Goal: Information Seeking & Learning: Find contact information

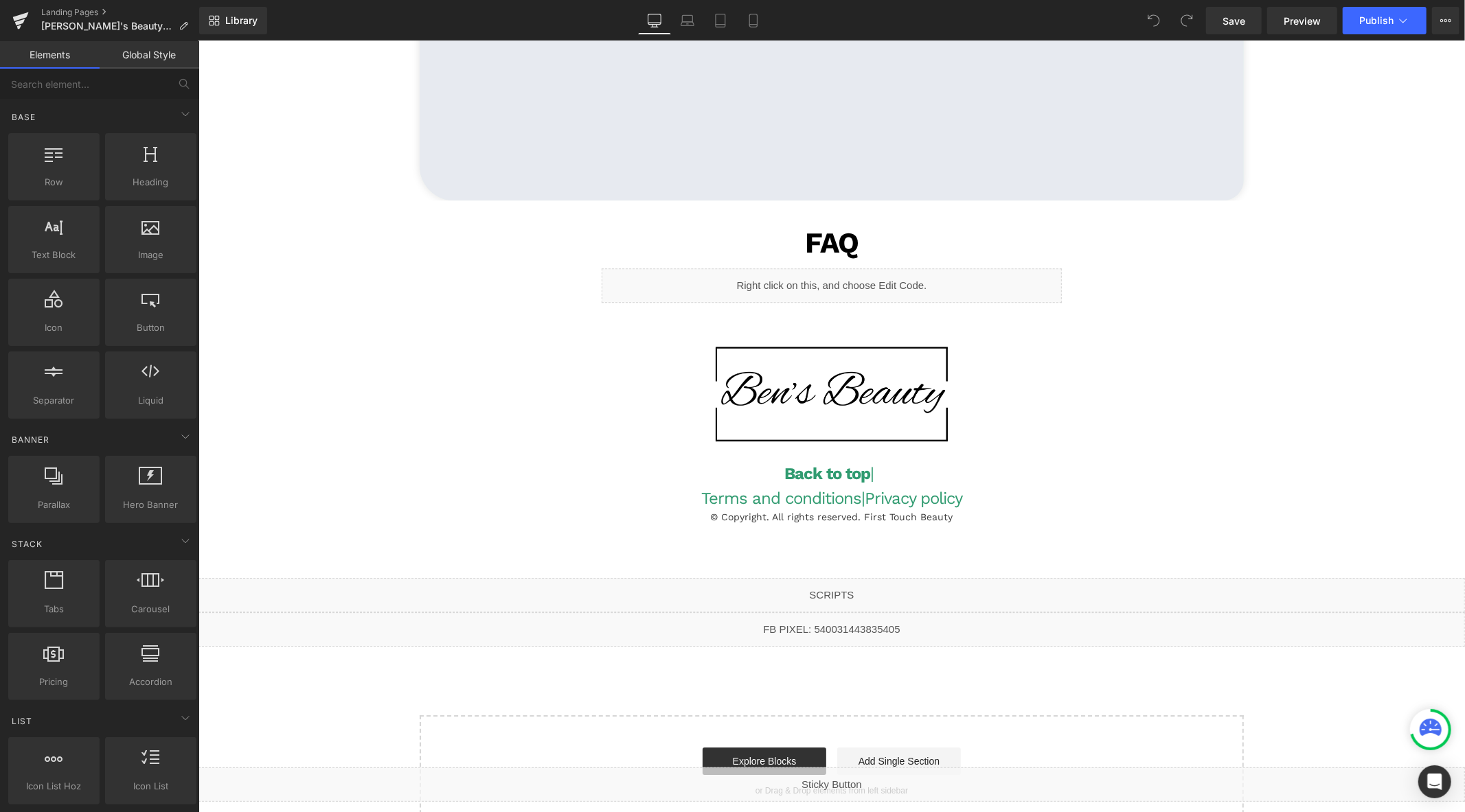
scroll to position [3236, 0]
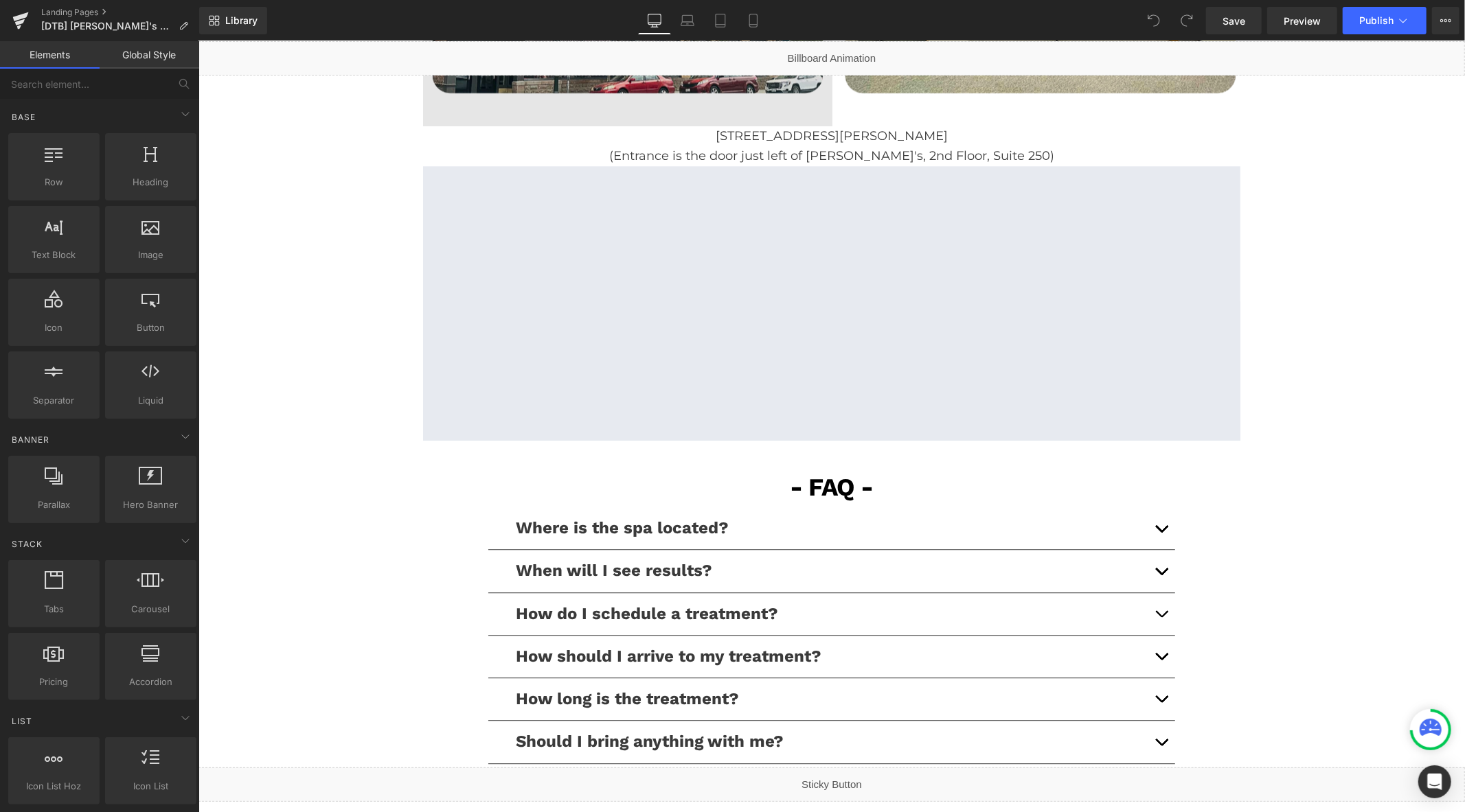
scroll to position [3051, 0]
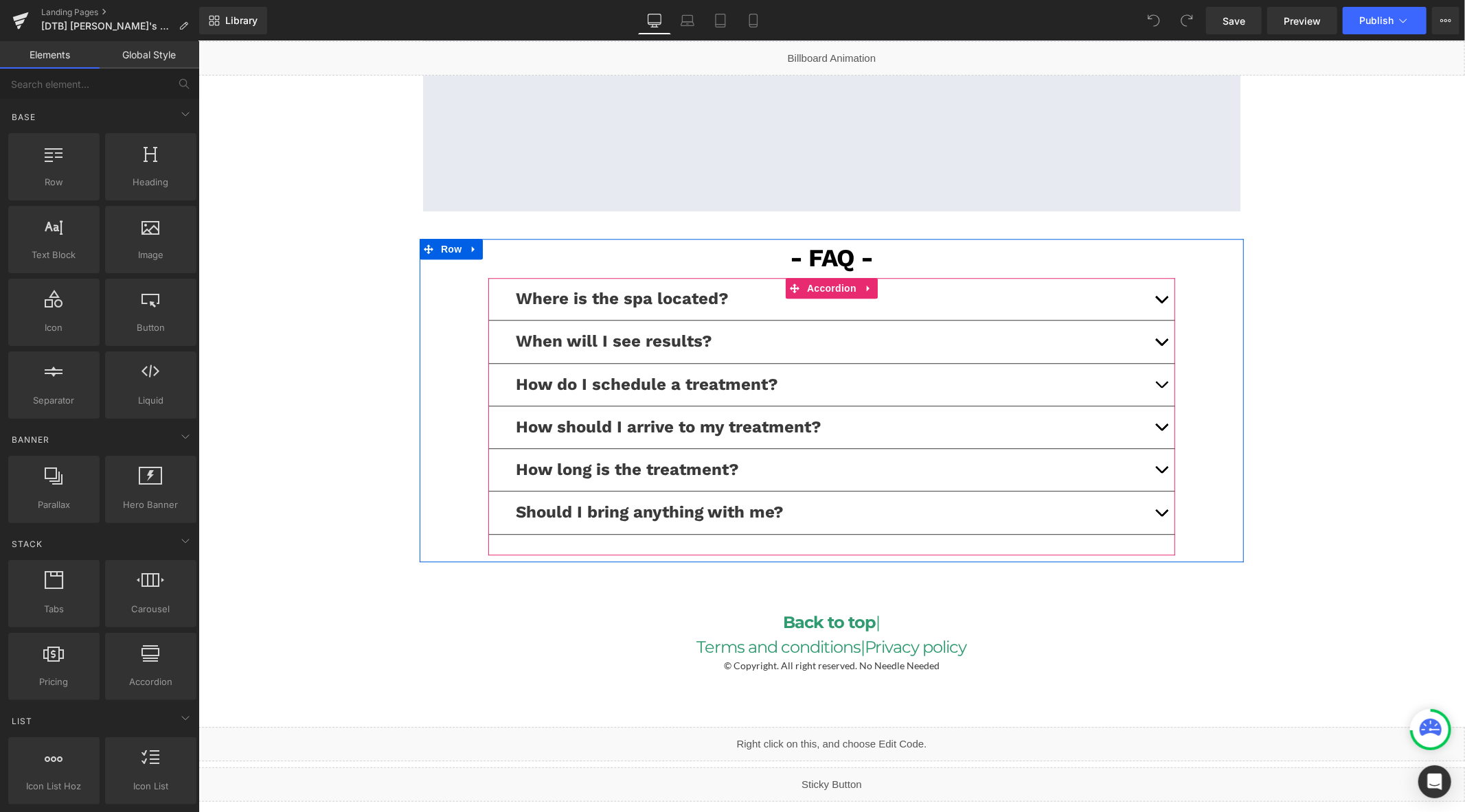
click at [1161, 302] on span "button" at bounding box center [1161, 302] width 0 height 0
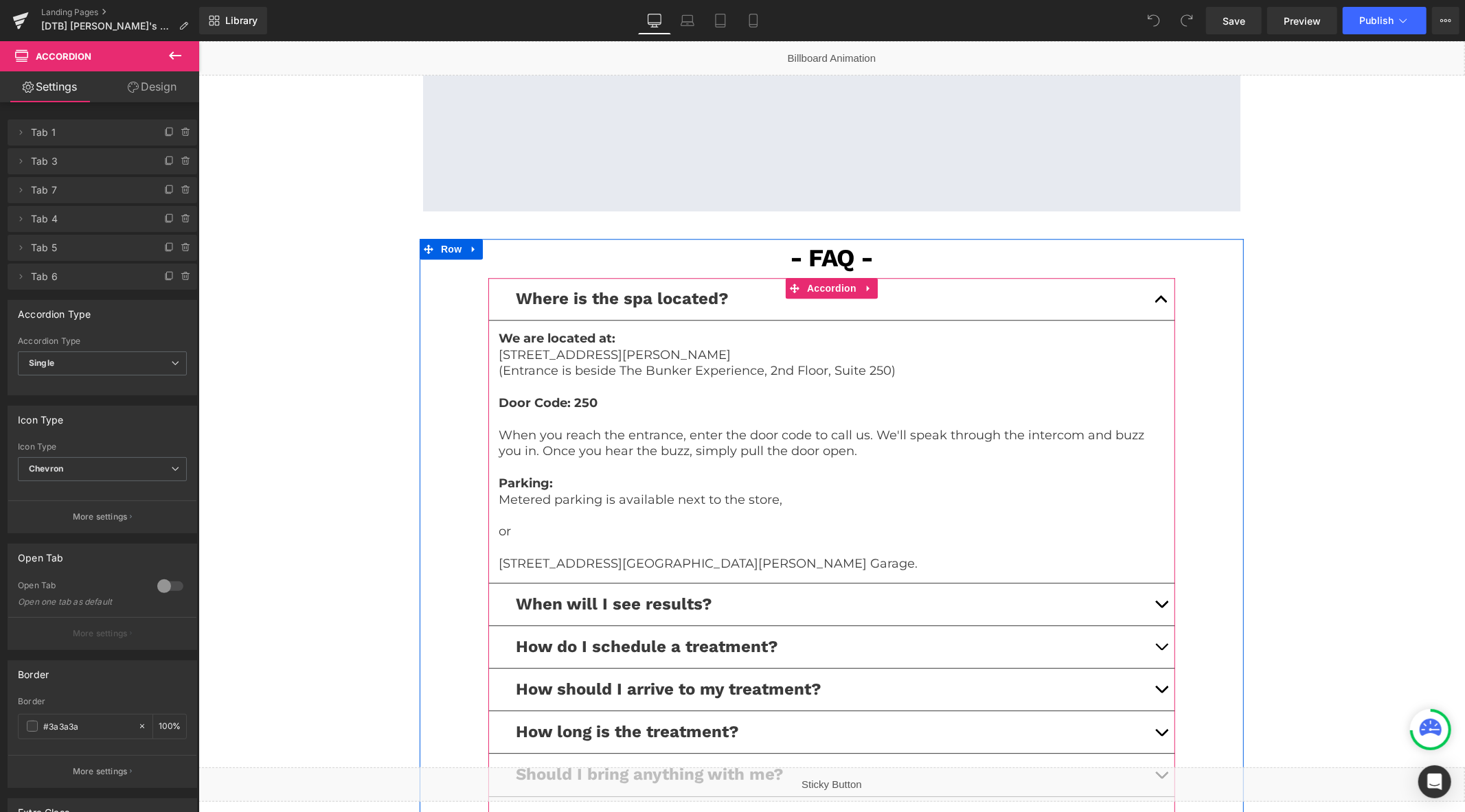
click at [701, 297] on span "Where is the spa located?" at bounding box center [621, 298] width 213 height 19
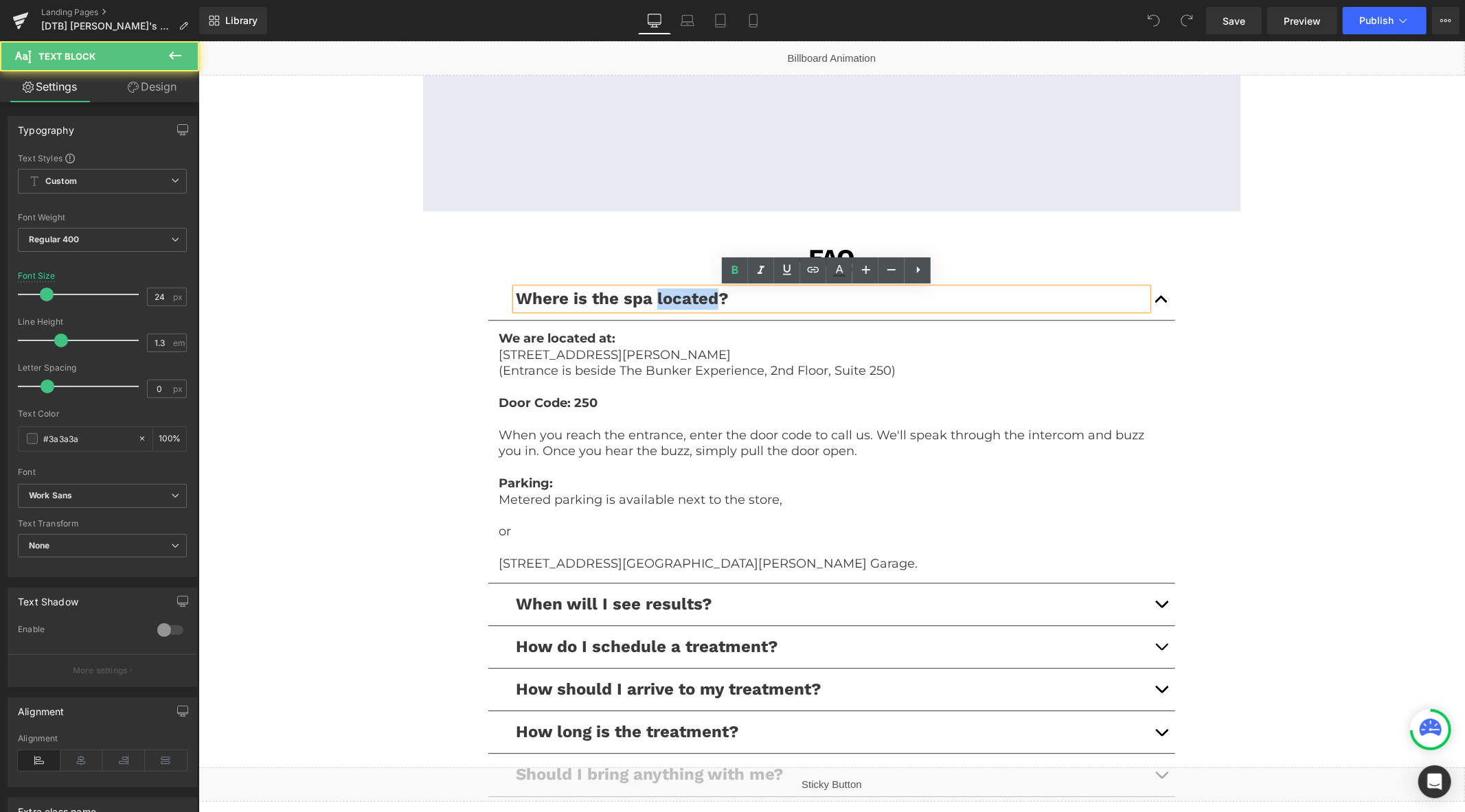
click at [701, 297] on span "Where is the spa located?" at bounding box center [621, 298] width 213 height 19
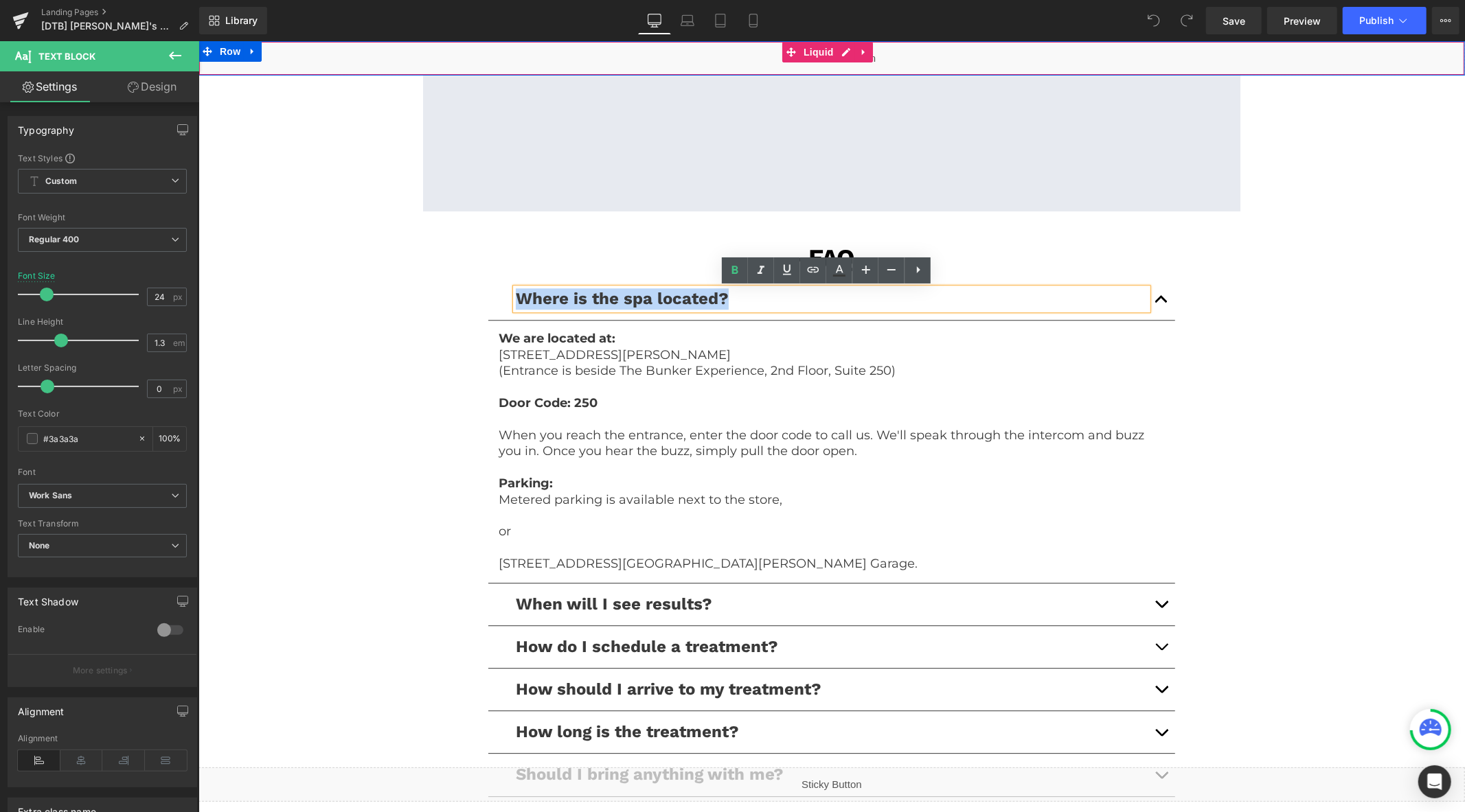
copy span "Where is the spa located?"
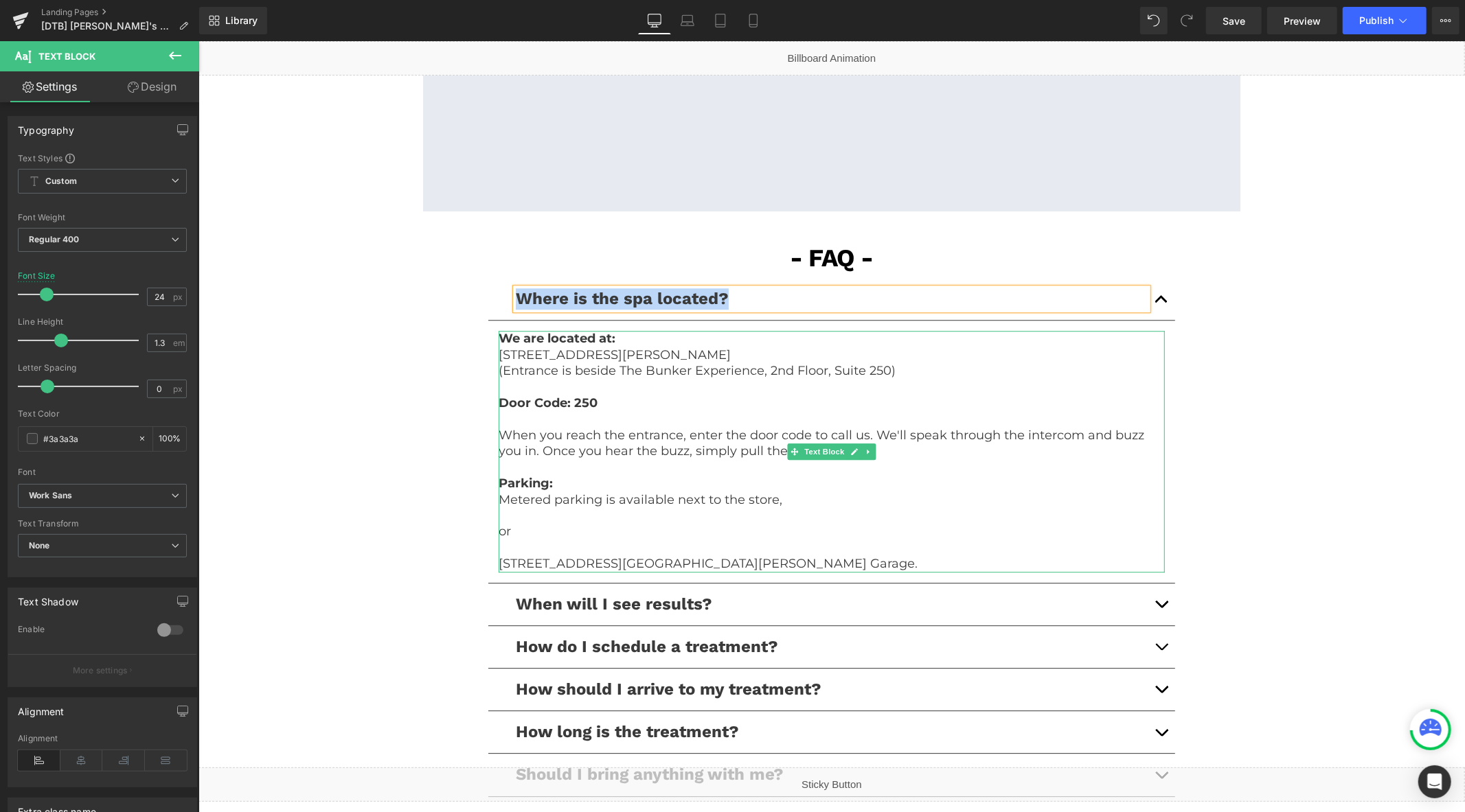
click at [583, 361] on p "20 N Raymond Ave, Pasadena, CA 91103" at bounding box center [832, 355] width 667 height 16
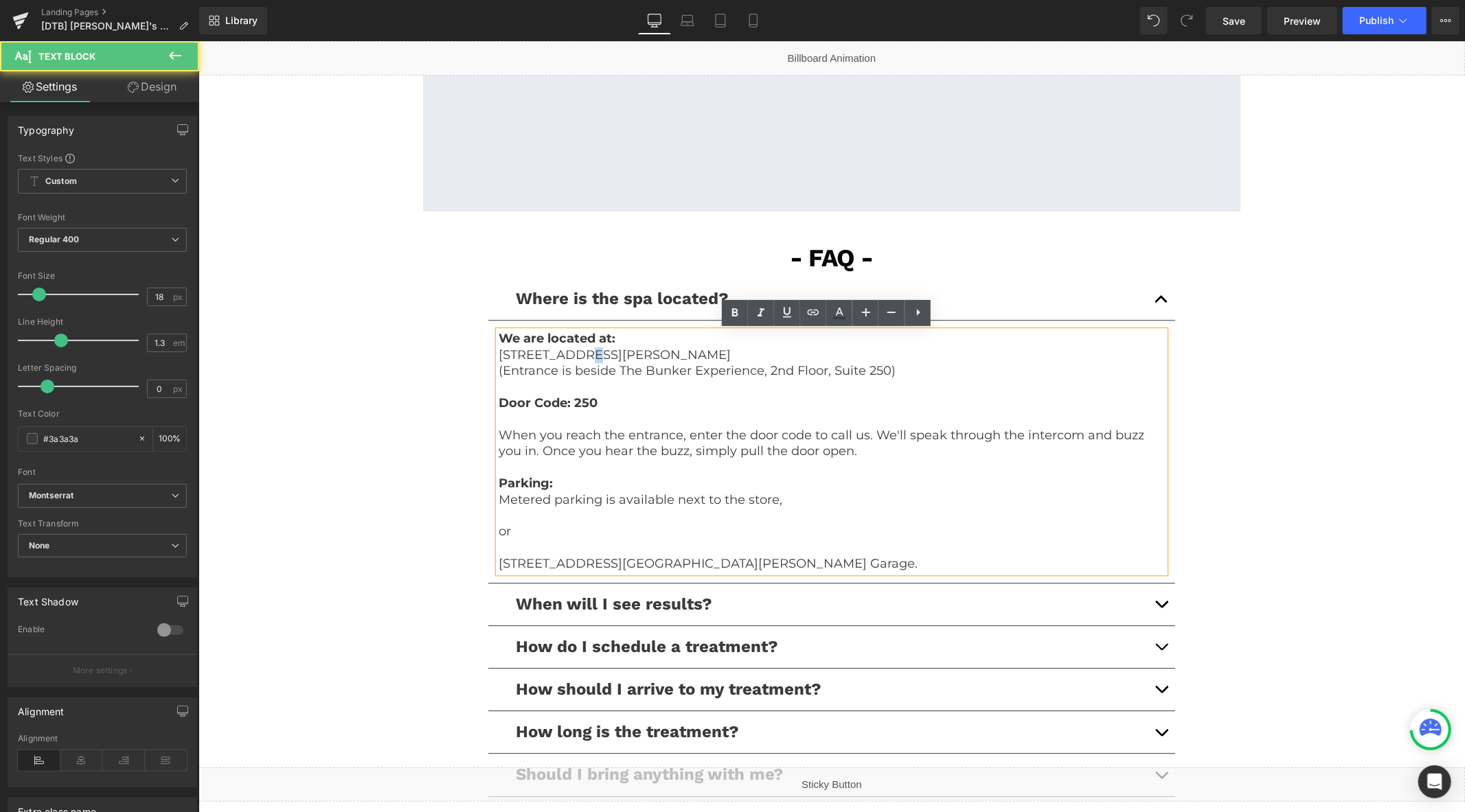
click at [583, 361] on p "20 N Raymond Ave, Pasadena, CA 91103" at bounding box center [832, 355] width 667 height 16
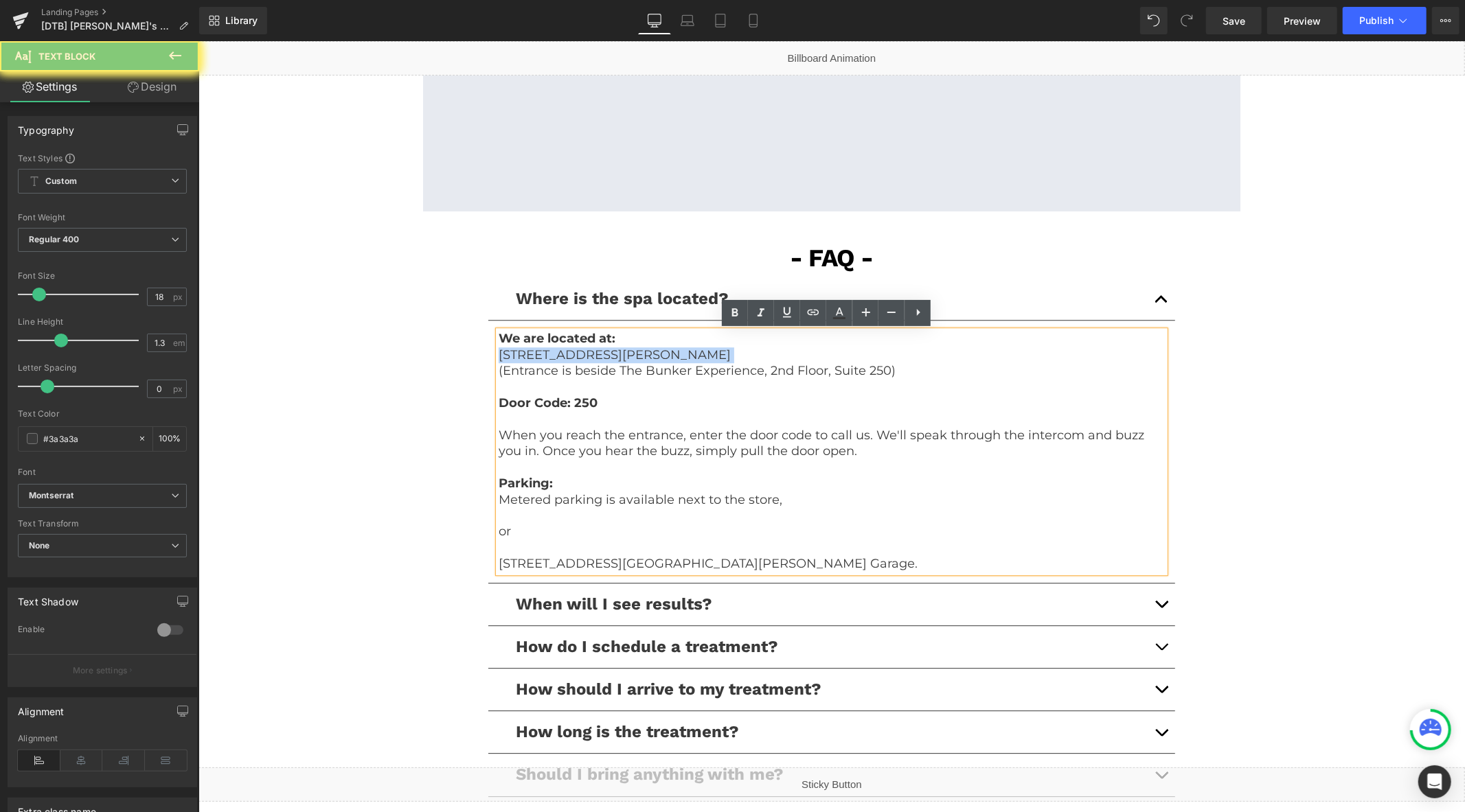
click at [583, 361] on p "20 N Raymond Ave, Pasadena, CA 91103" at bounding box center [832, 355] width 667 height 16
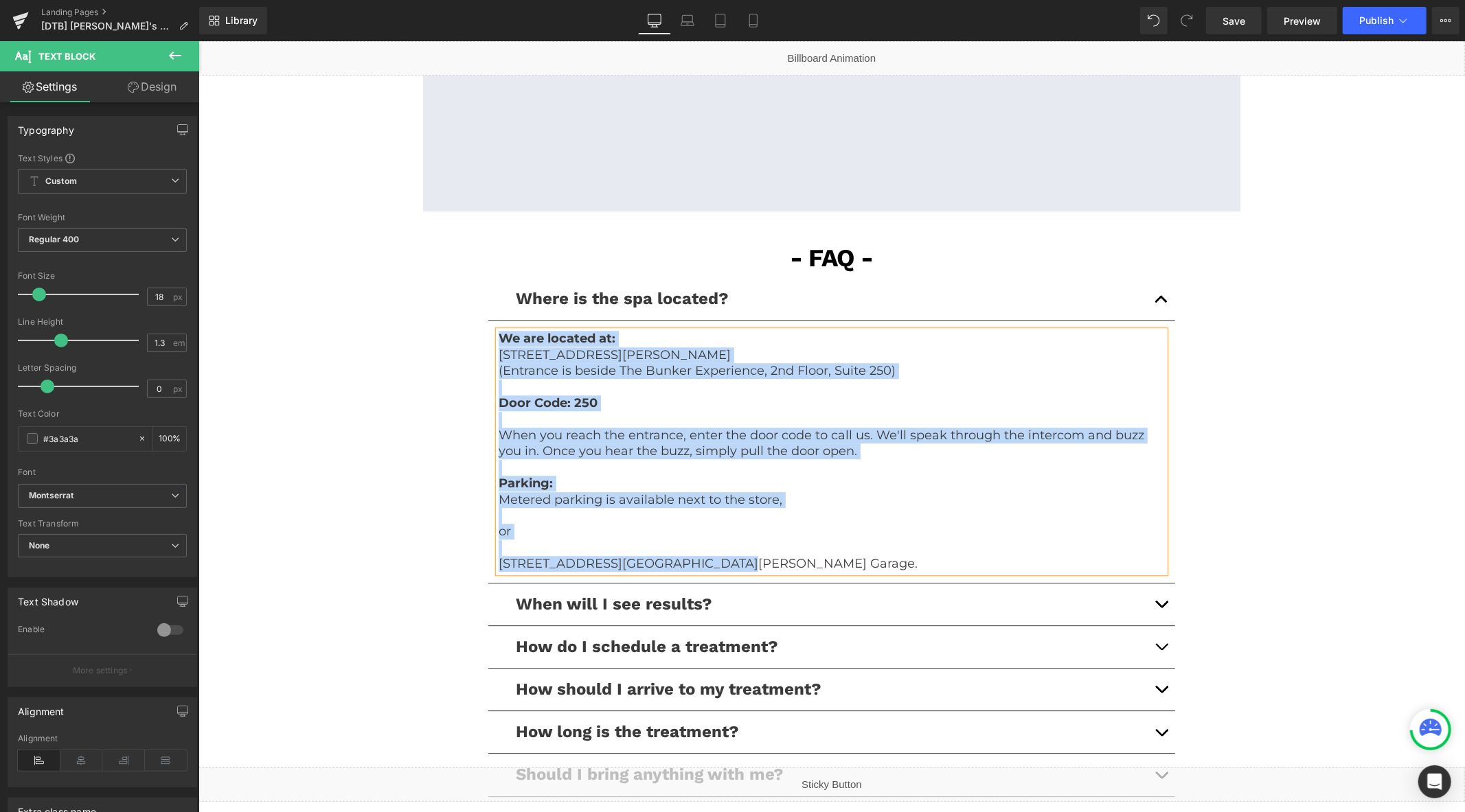
copy div "We are located at: 20 N Raymond Ave, Pasadena, CA 91103 (Entrance is beside The…"
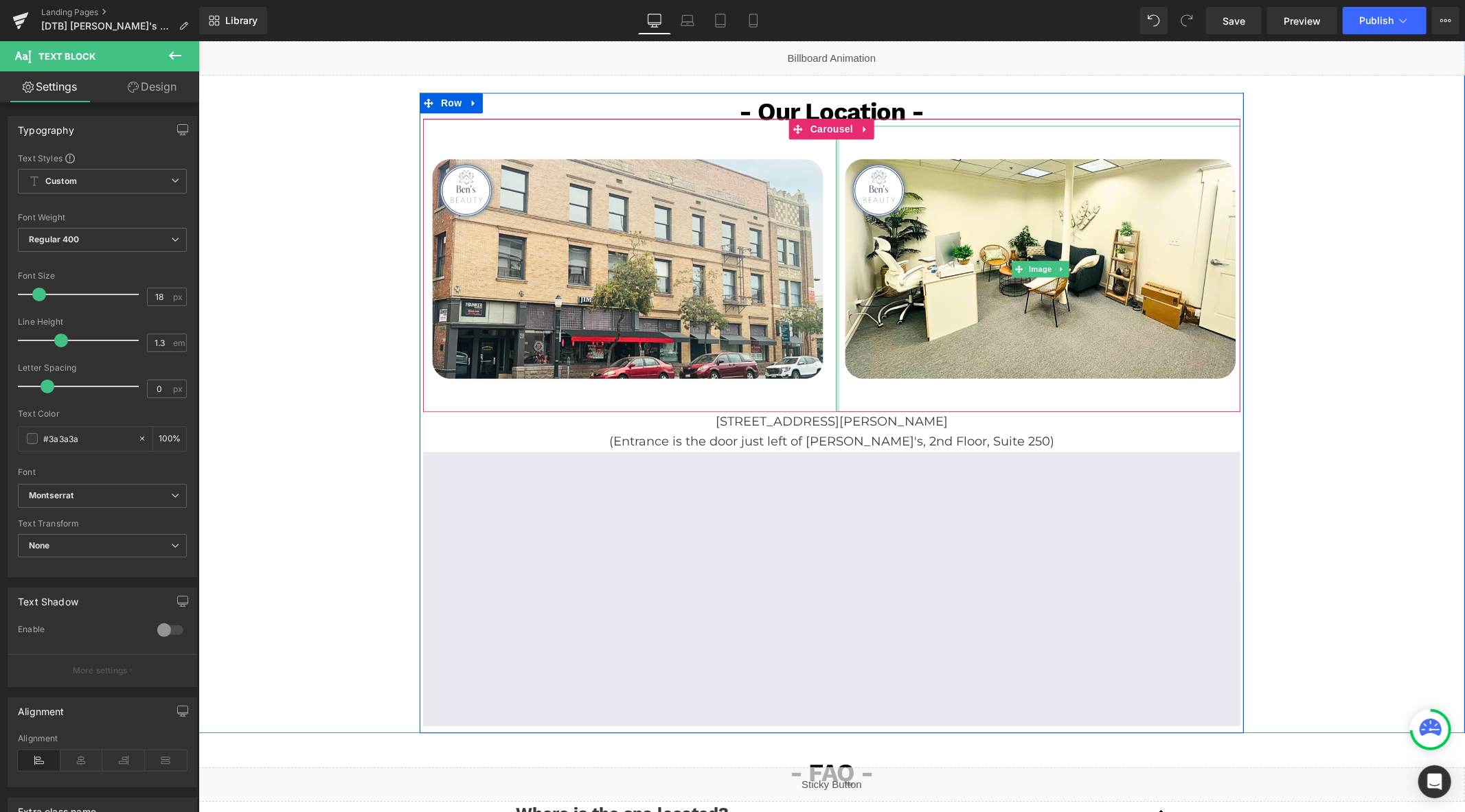
scroll to position [2442, 0]
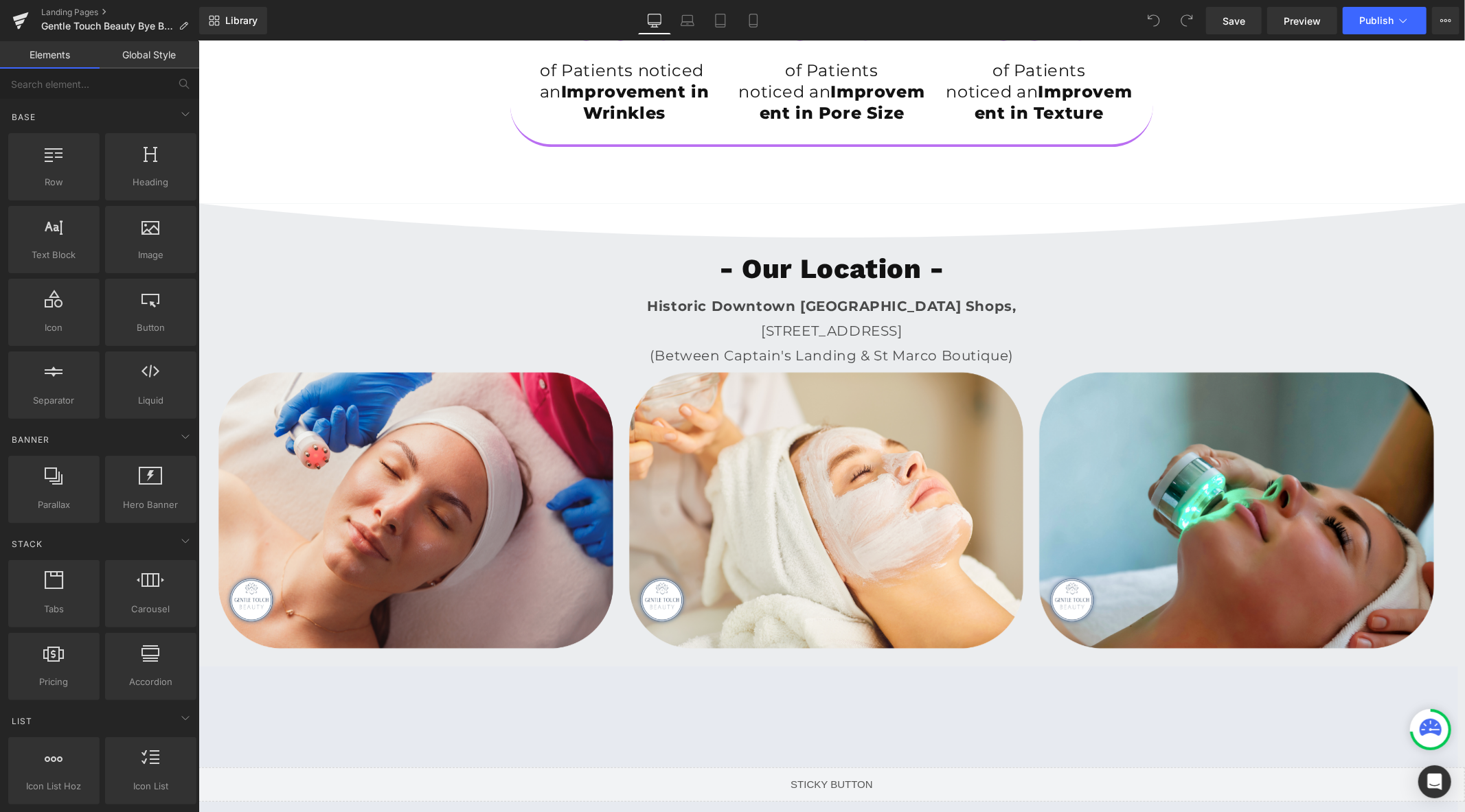
scroll to position [3662, 0]
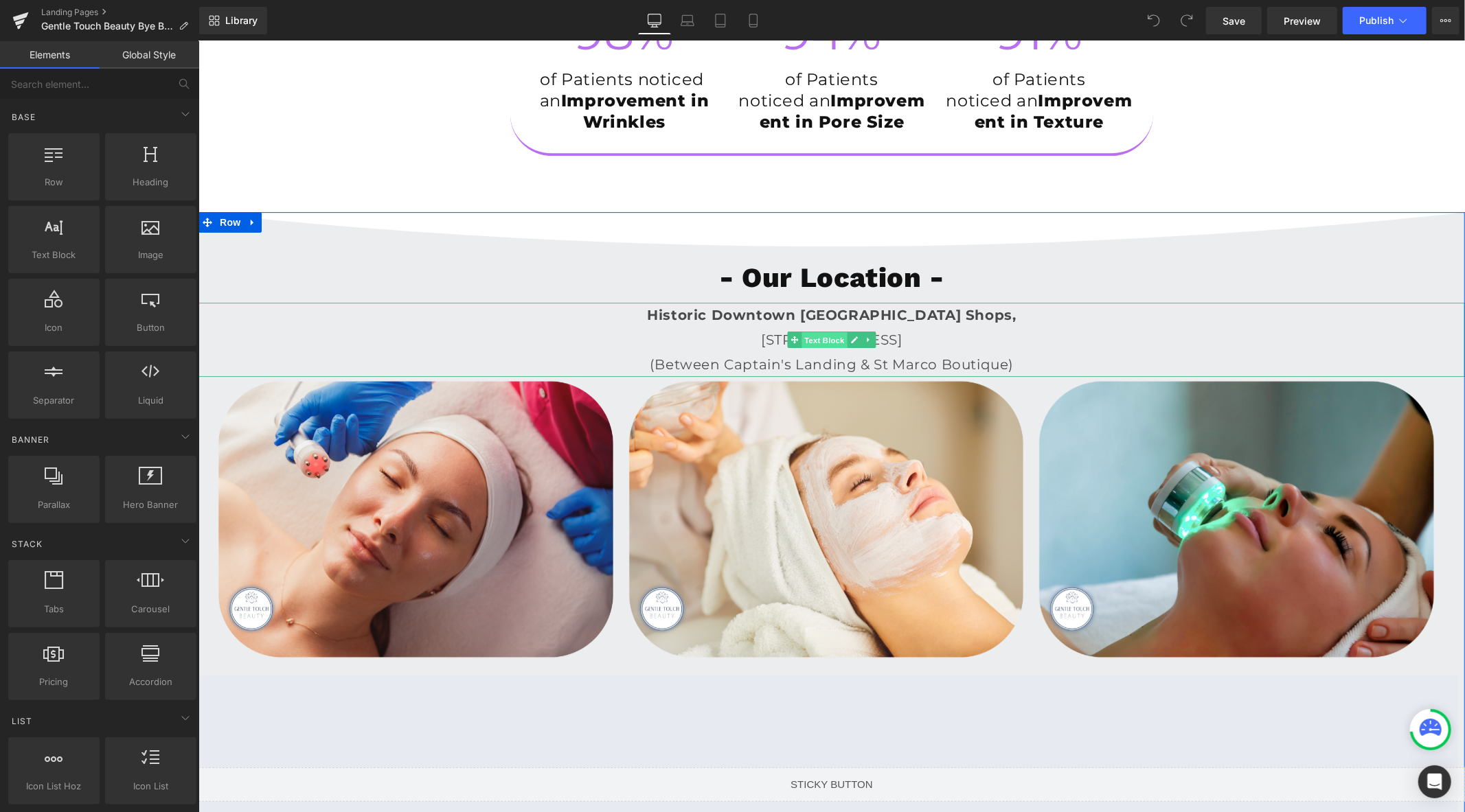
click at [802, 348] on span "Text Block" at bounding box center [824, 340] width 45 height 16
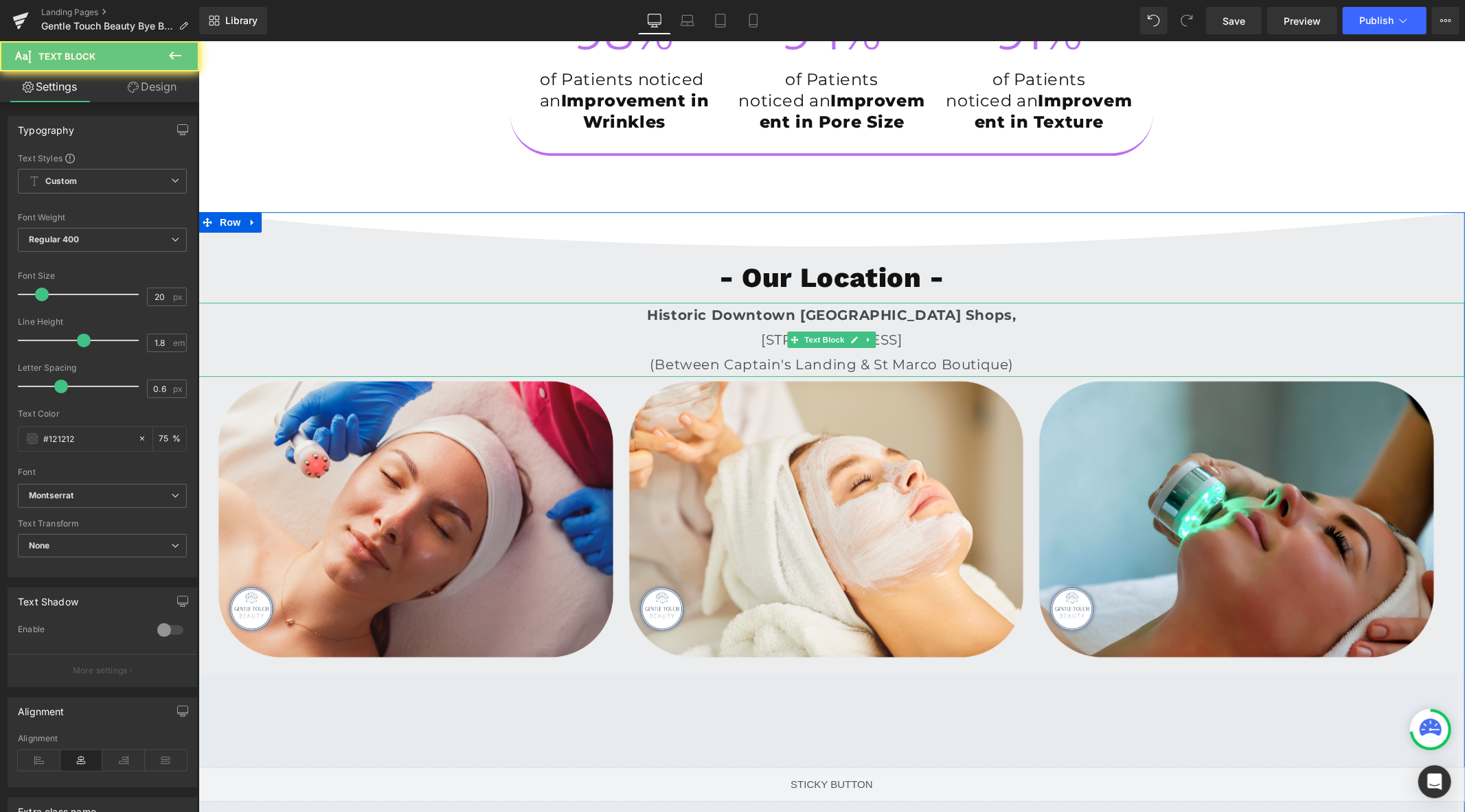
click at [760, 348] on span "[STREET_ADDRESS]" at bounding box center [831, 339] width 142 height 16
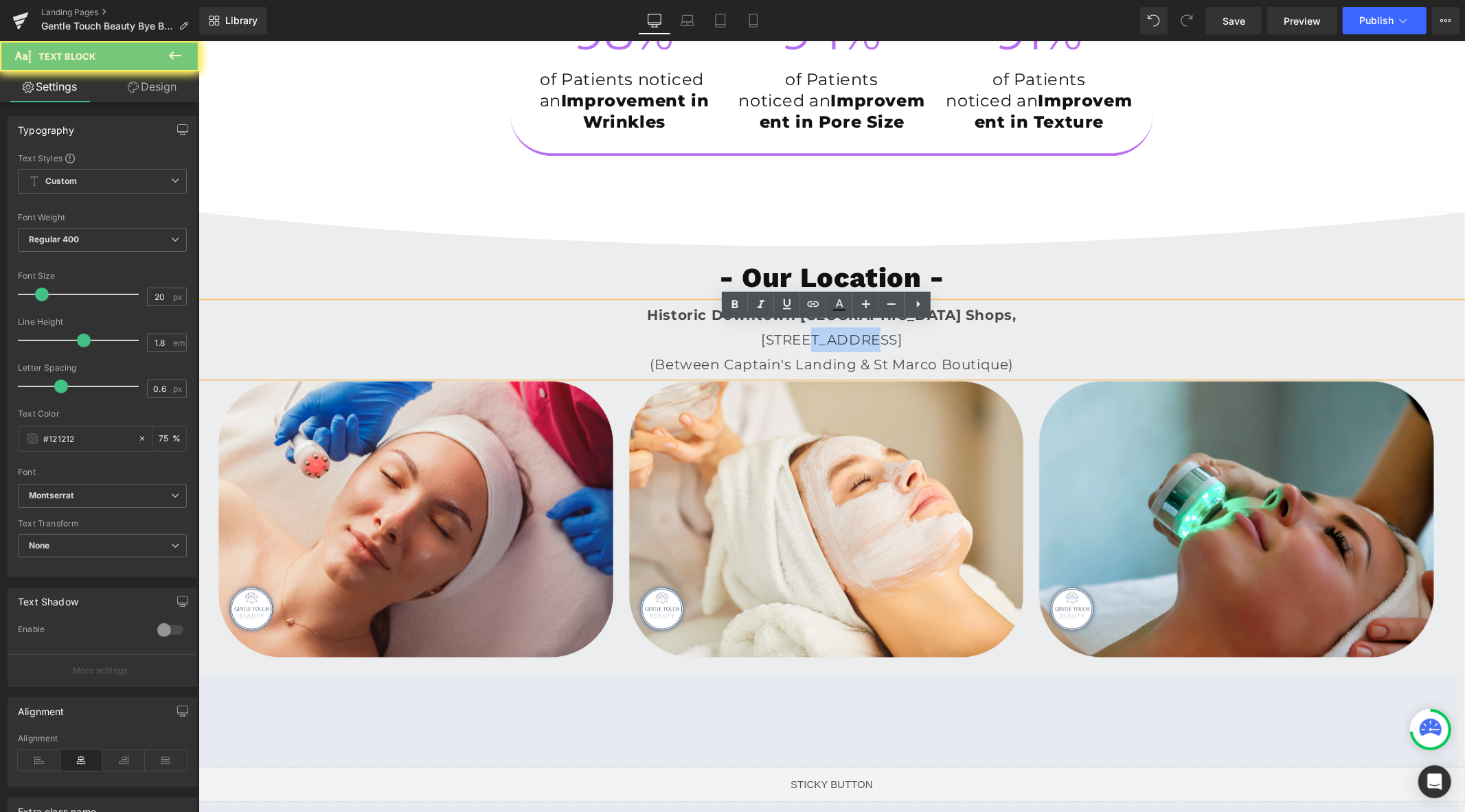
click at [760, 348] on span "[STREET_ADDRESS]" at bounding box center [831, 339] width 142 height 16
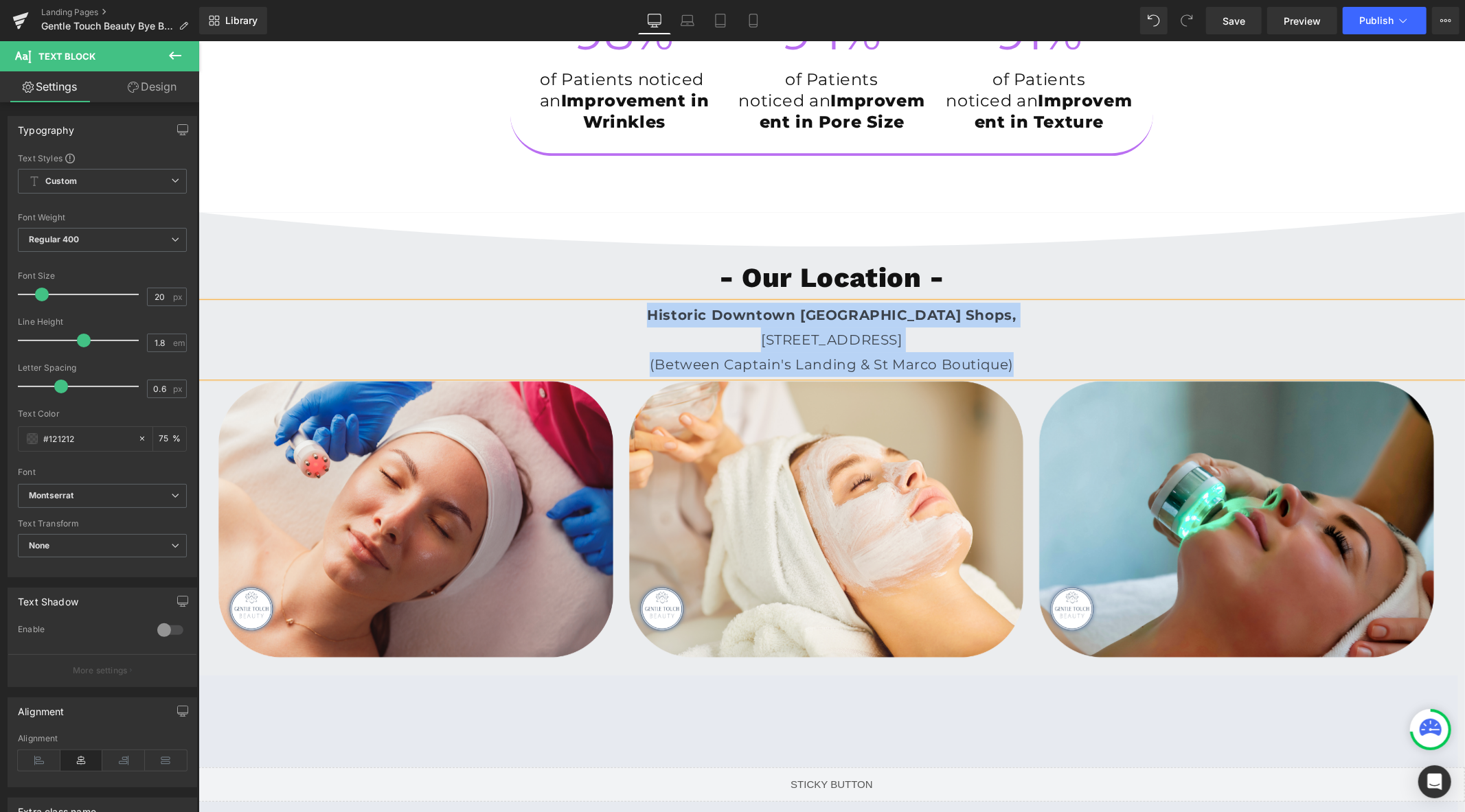
copy div "Historic Downtown [GEOGRAPHIC_DATA], [STREET_ADDRESS] (Between Captain's Landin…"
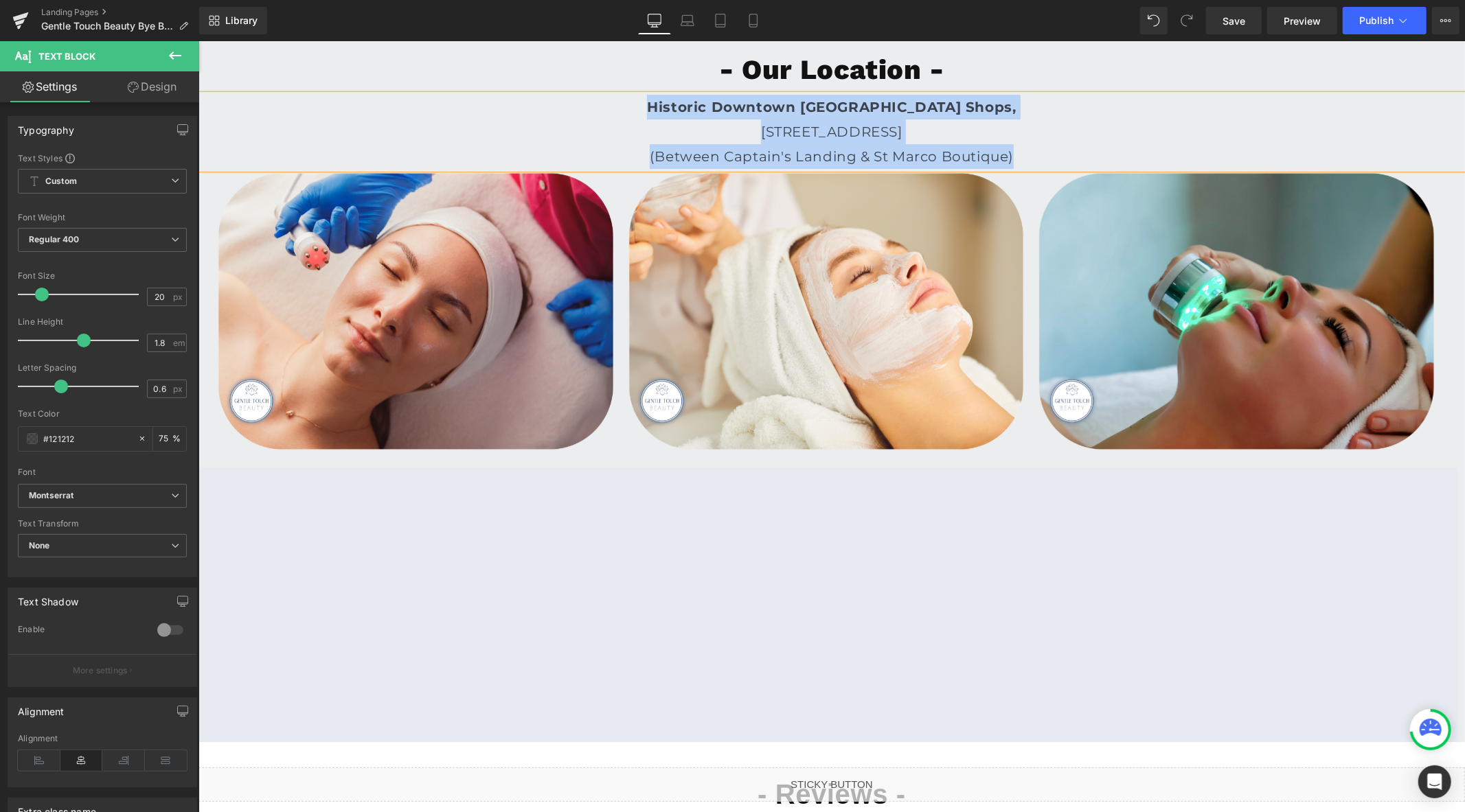
scroll to position [3967, 0]
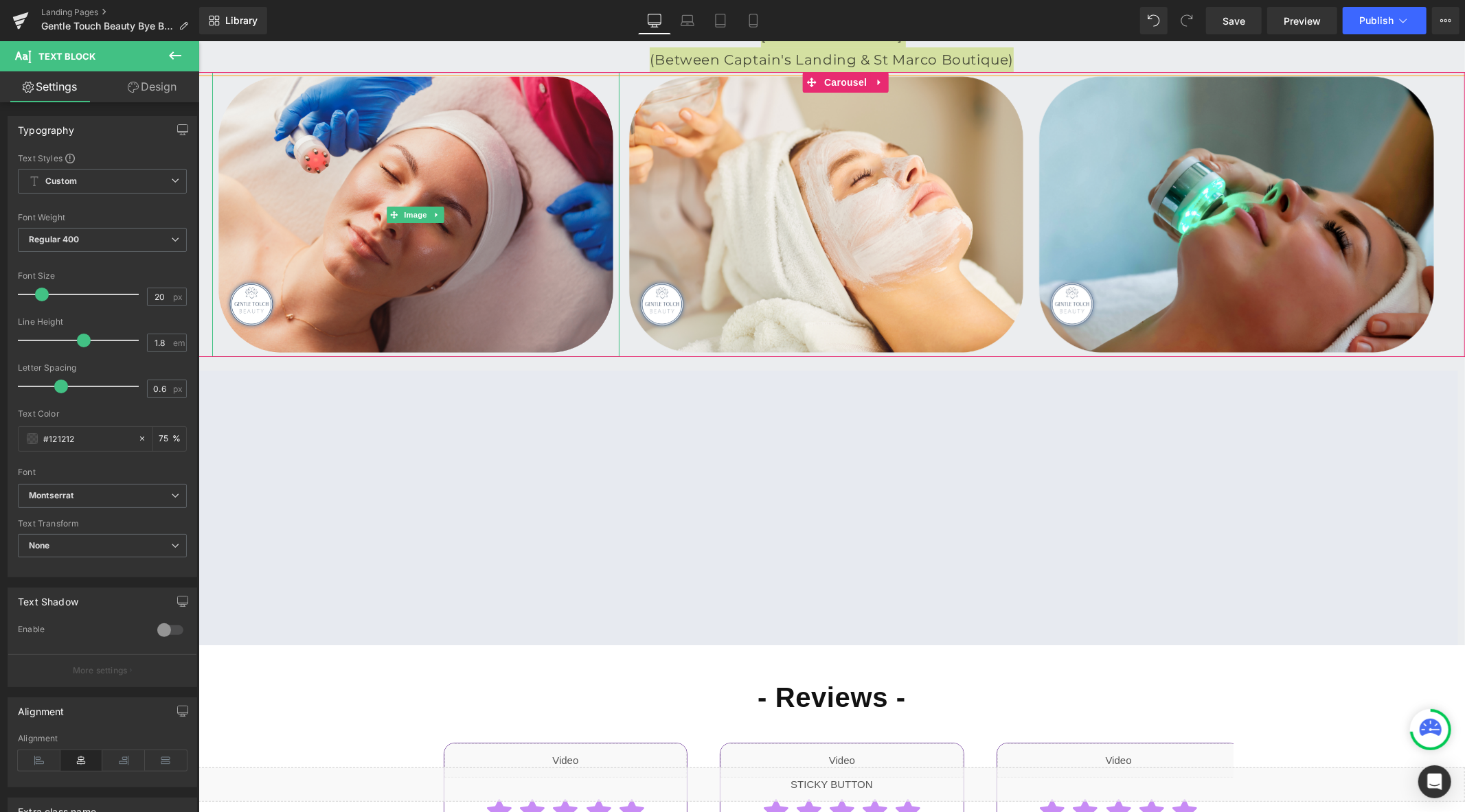
drag, startPoint x: 152, startPoint y: 91, endPoint x: 91, endPoint y: 167, distance: 97.5
click at [152, 91] on link "Design" at bounding box center [152, 87] width 100 height 31
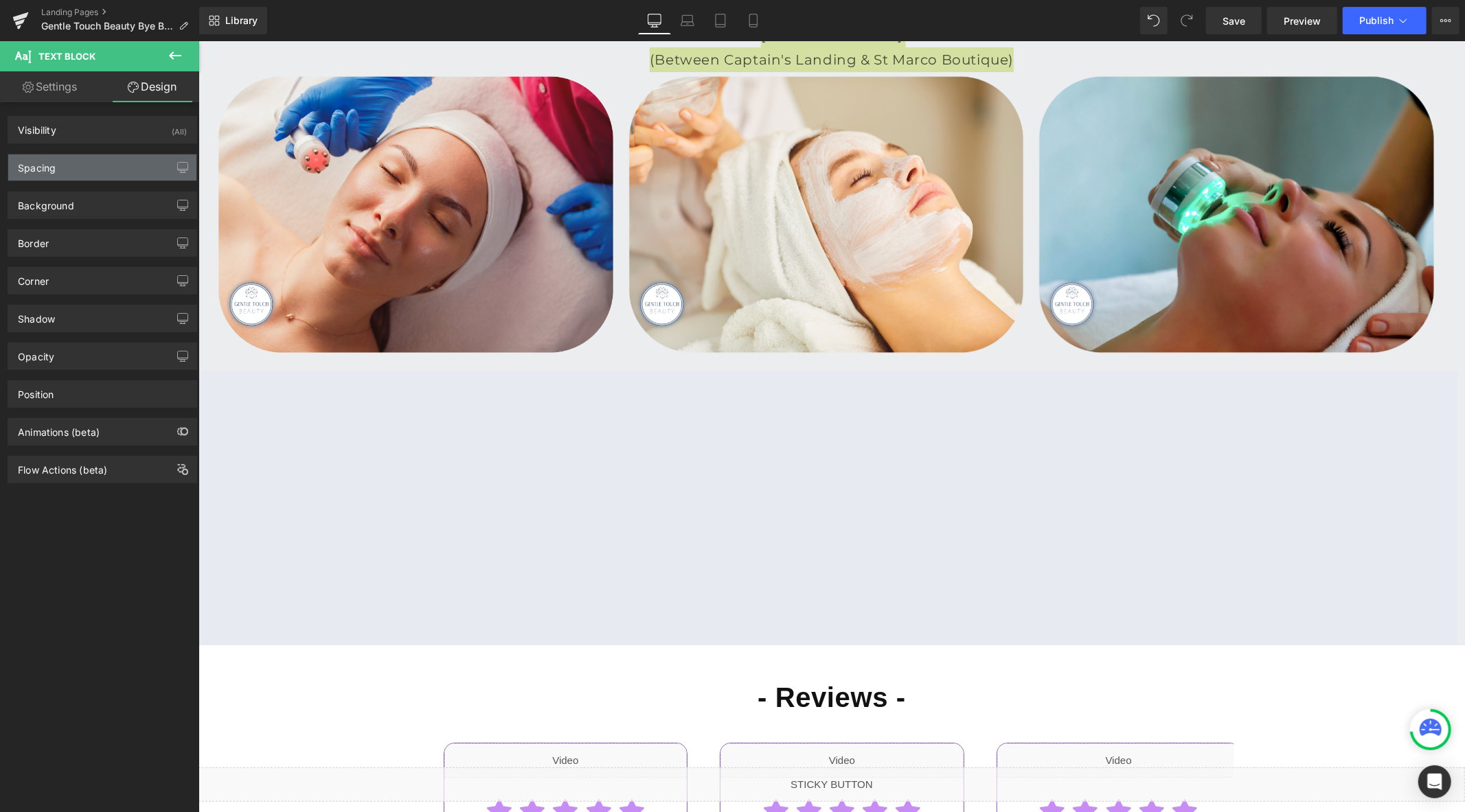
click at [90, 168] on div "Spacing" at bounding box center [102, 167] width 188 height 26
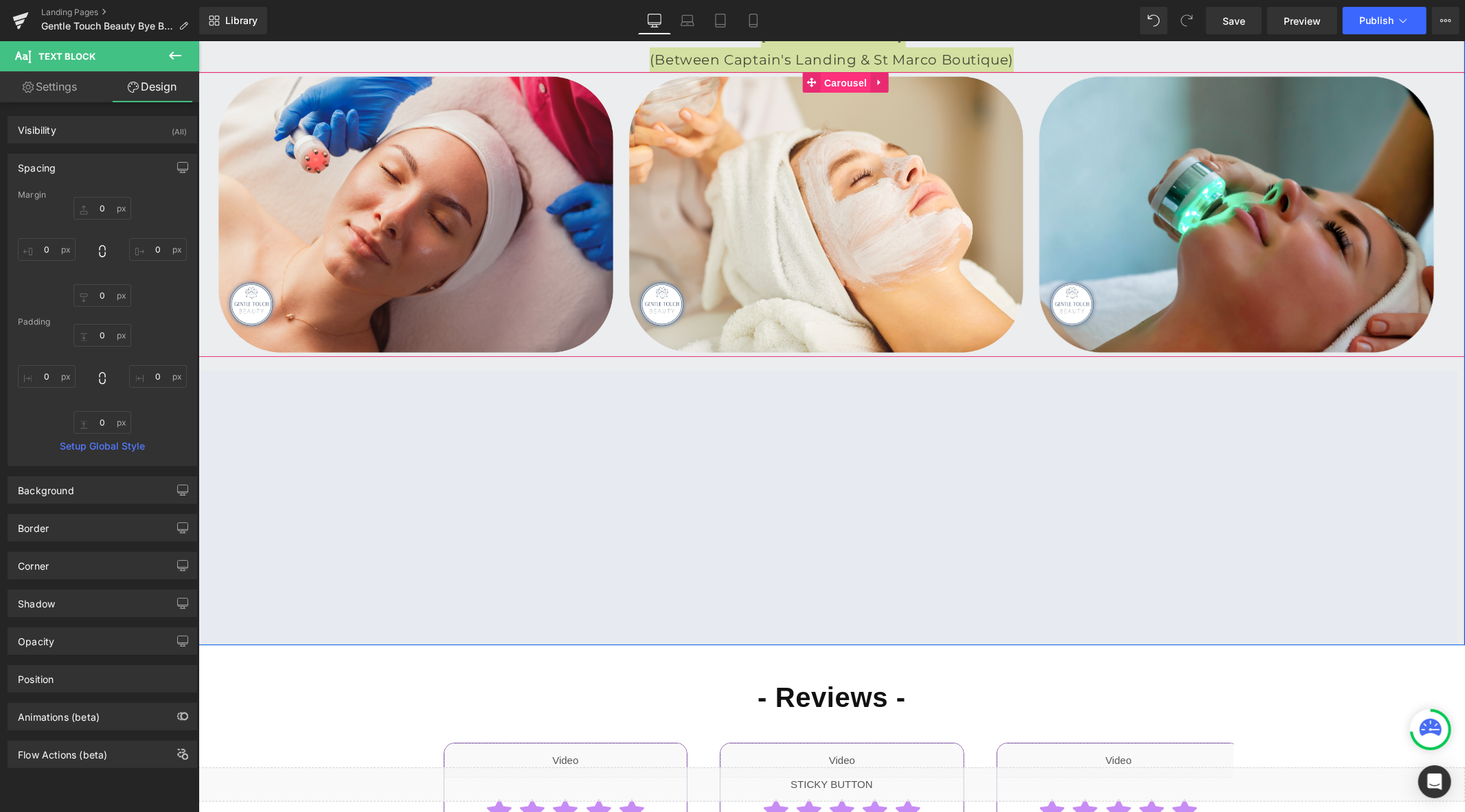
click at [835, 93] on span "Carousel" at bounding box center [845, 82] width 49 height 20
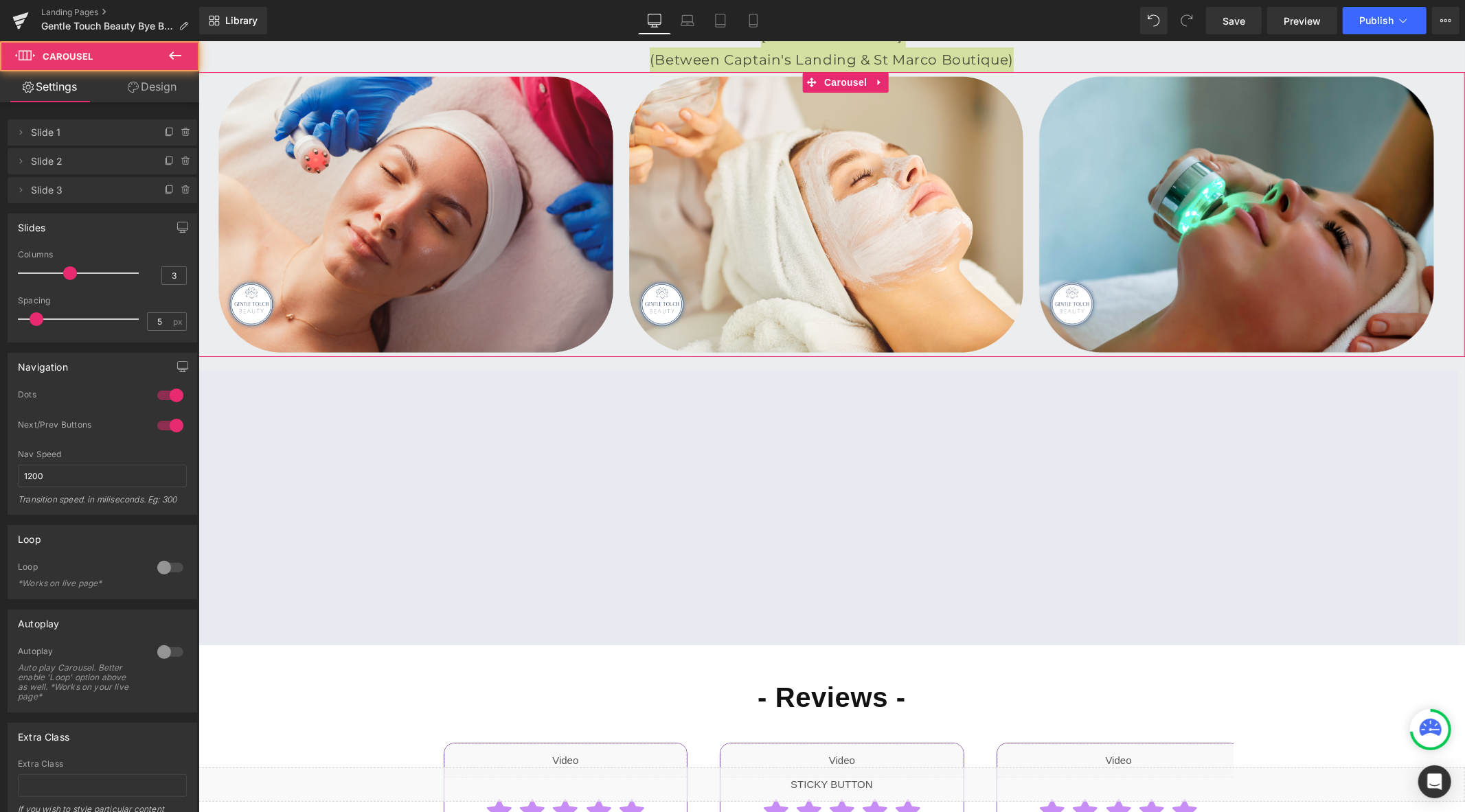
click at [177, 91] on link "Design" at bounding box center [152, 87] width 100 height 31
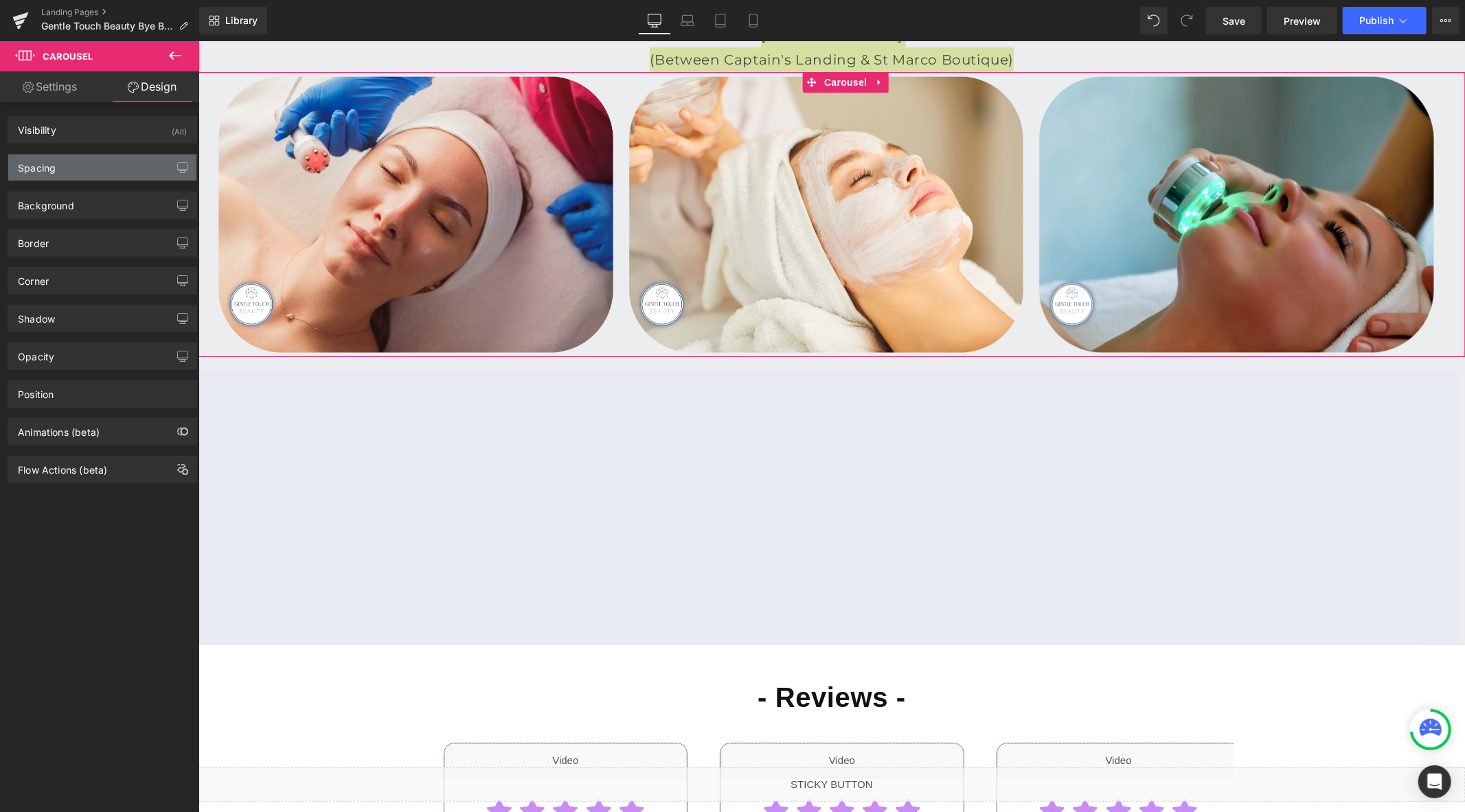
click at [99, 168] on div "Spacing" at bounding box center [102, 167] width 188 height 26
